Goal: Transaction & Acquisition: Download file/media

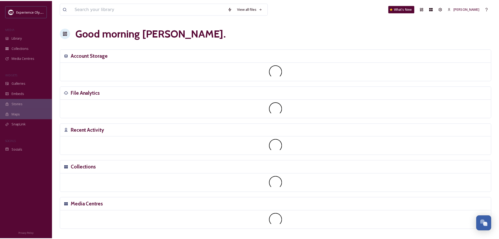
scroll to position [2347, 0]
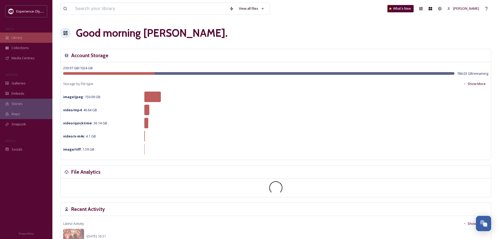
click at [31, 35] on div "Library" at bounding box center [26, 37] width 52 height 10
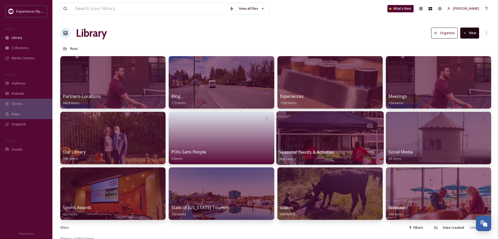
click at [311, 151] on span "Seasonal Events & Activities" at bounding box center [306, 152] width 55 height 6
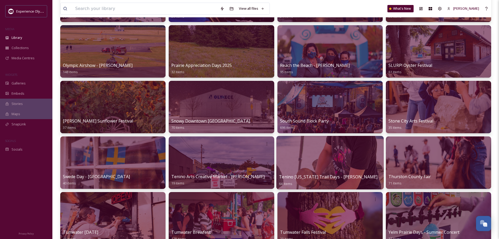
scroll to position [419, 0]
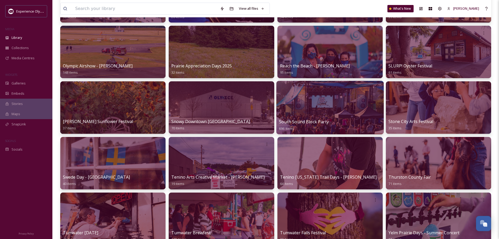
click at [308, 118] on div at bounding box center [329, 107] width 107 height 53
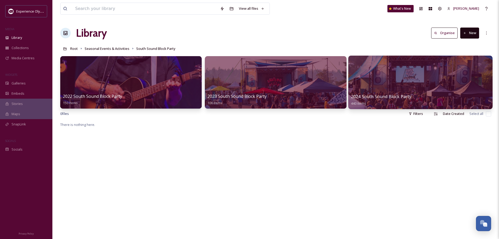
click at [384, 90] on div at bounding box center [420, 82] width 144 height 53
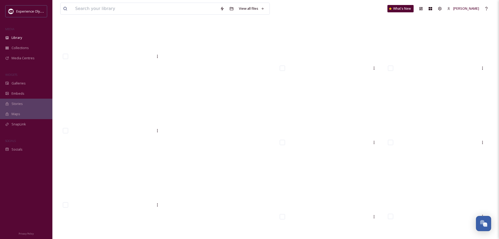
scroll to position [10038, 0]
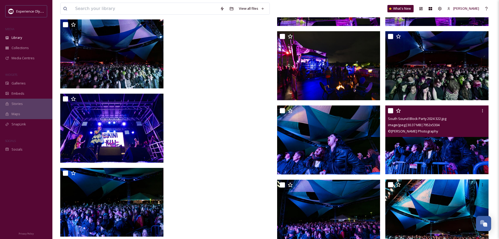
click at [441, 168] on img at bounding box center [437, 139] width 103 height 69
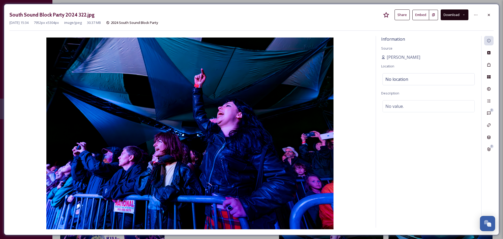
click at [462, 17] on button "Download" at bounding box center [455, 14] width 28 height 11
click at [447, 29] on span "Download Original (7952 x 5304)" at bounding box center [441, 26] width 50 height 5
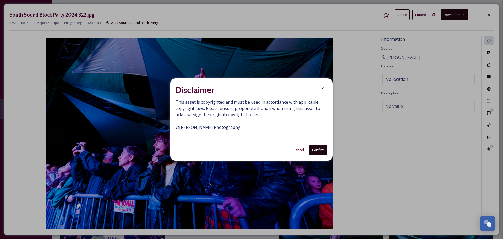
click at [322, 149] on button "Confirm" at bounding box center [318, 149] width 18 height 11
